Goal: Information Seeking & Learning: Learn about a topic

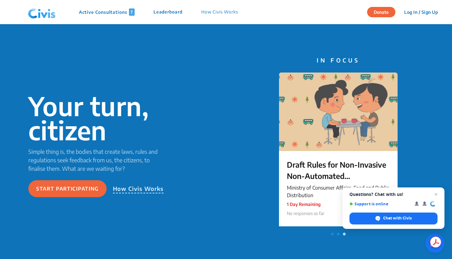
click at [117, 14] on p "Active Consultations 7" at bounding box center [107, 11] width 56 height 7
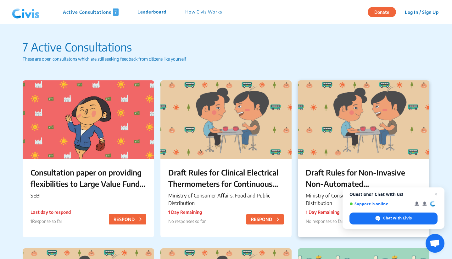
scroll to position [31, 0]
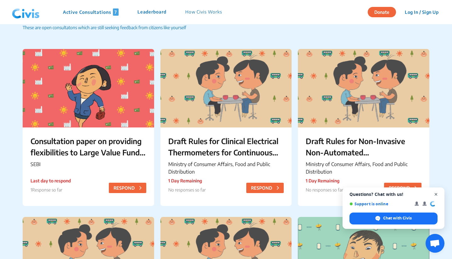
click at [436, 196] on span "Open chat" at bounding box center [436, 195] width 8 height 8
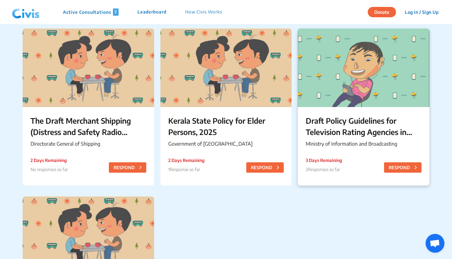
scroll to position [252, 0]
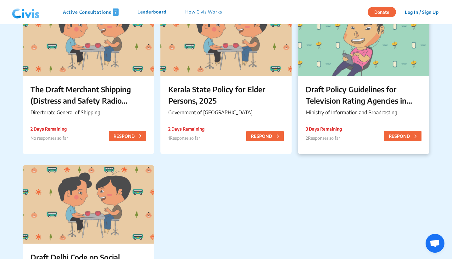
click at [371, 109] on p "Ministry of Information and Broadcasting" at bounding box center [364, 113] width 116 height 8
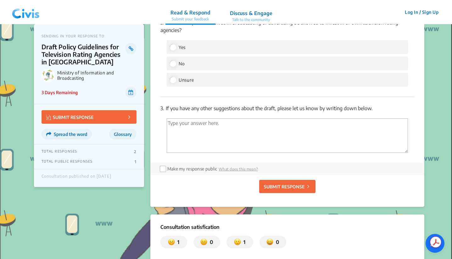
scroll to position [535, 0]
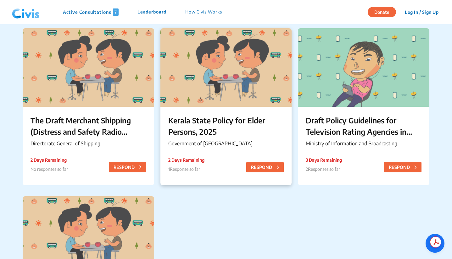
scroll to position [220, 0]
click at [204, 121] on p "Kerala State Policy for Elder Persons, 2025" at bounding box center [226, 126] width 116 height 23
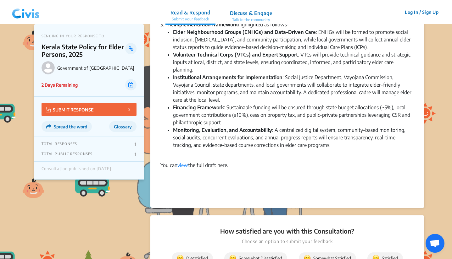
scroll to position [472, 0]
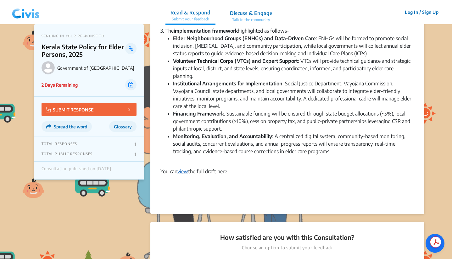
click at [187, 169] on link "view" at bounding box center [182, 172] width 11 height 6
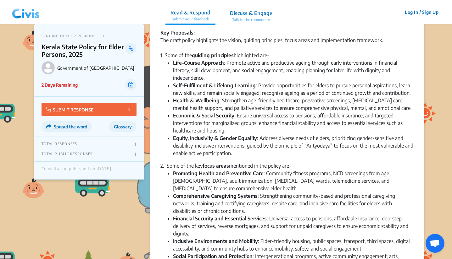
scroll to position [189, 0]
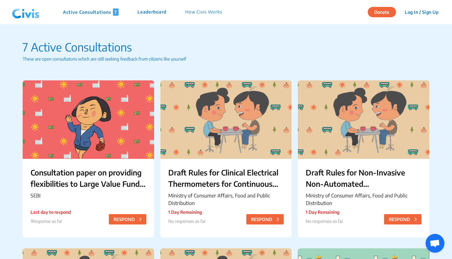
click at [99, 13] on p "Active Consultations 7" at bounding box center [91, 11] width 56 height 7
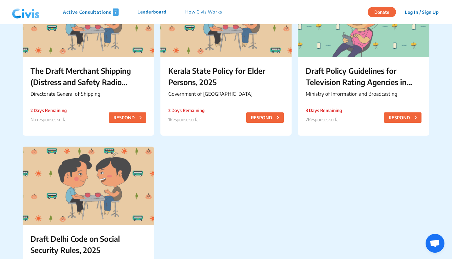
scroll to position [346, 0]
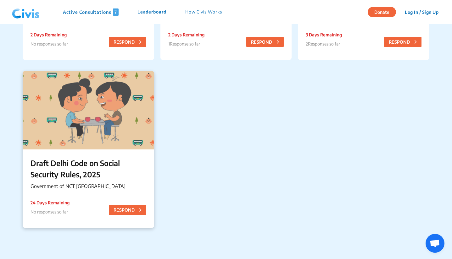
click at [69, 174] on p "Draft Delhi Code on Social Security Rules, 2025" at bounding box center [89, 169] width 116 height 23
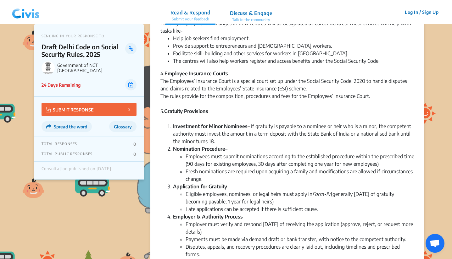
scroll to position [346, 0]
